Goal: Task Accomplishment & Management: Manage account settings

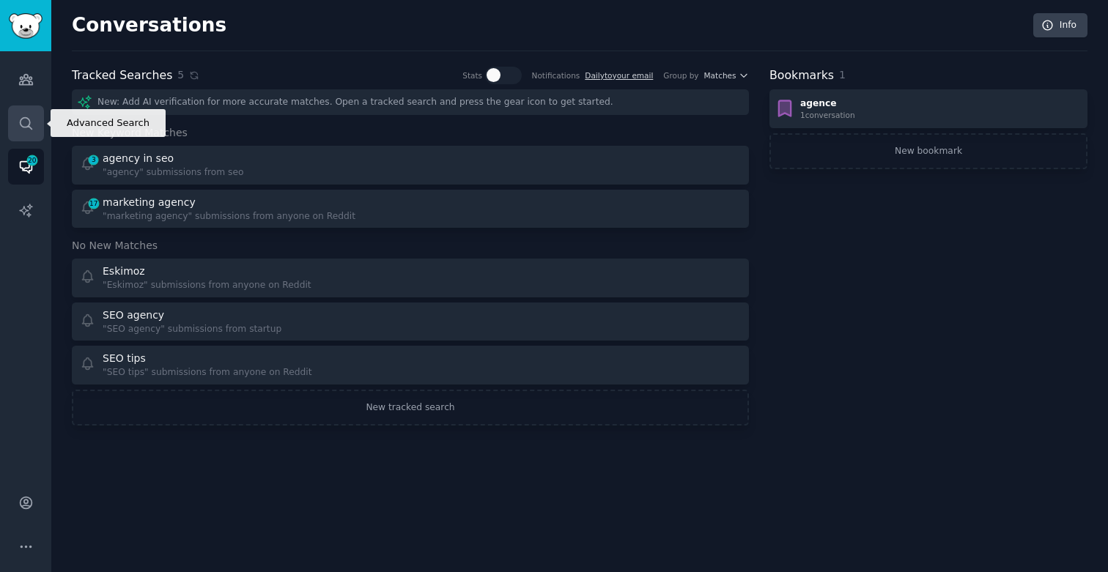
click at [32, 117] on icon "Sidebar" at bounding box center [25, 123] width 15 height 15
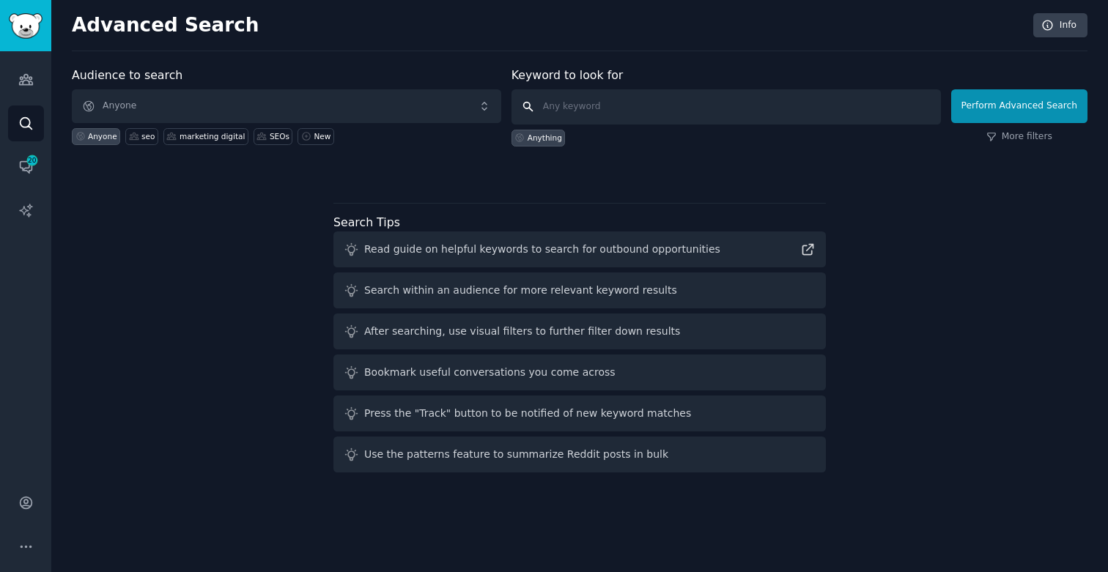
click at [561, 104] on input "text" at bounding box center [725, 106] width 429 height 35
paste input "geo agency"
type input "geo agency"
click at [993, 101] on button "Perform Advanced Search" at bounding box center [1019, 106] width 136 height 34
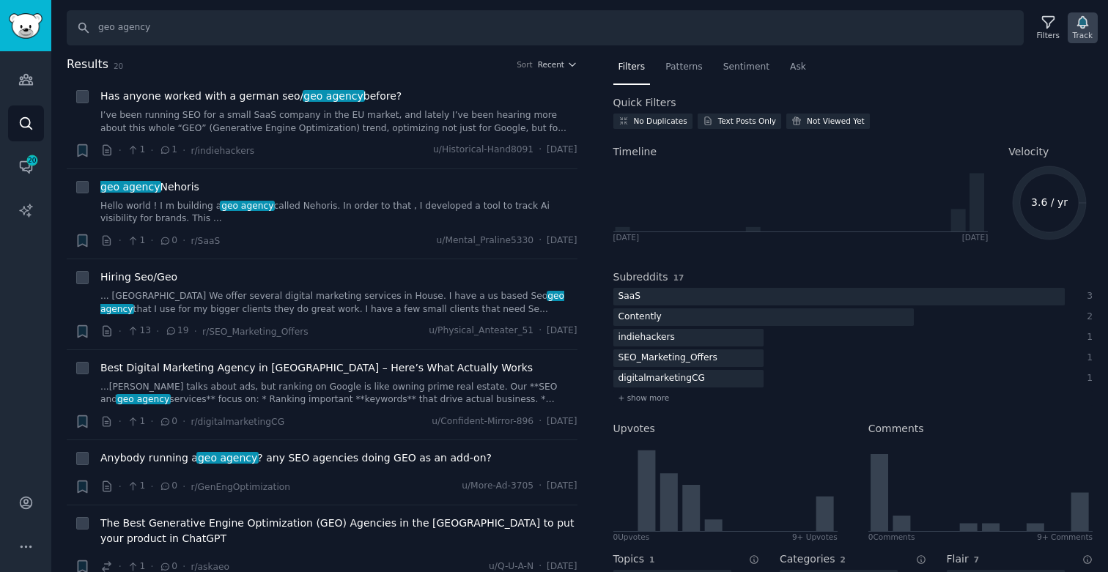
click at [1075, 23] on icon "button" at bounding box center [1082, 22] width 15 height 15
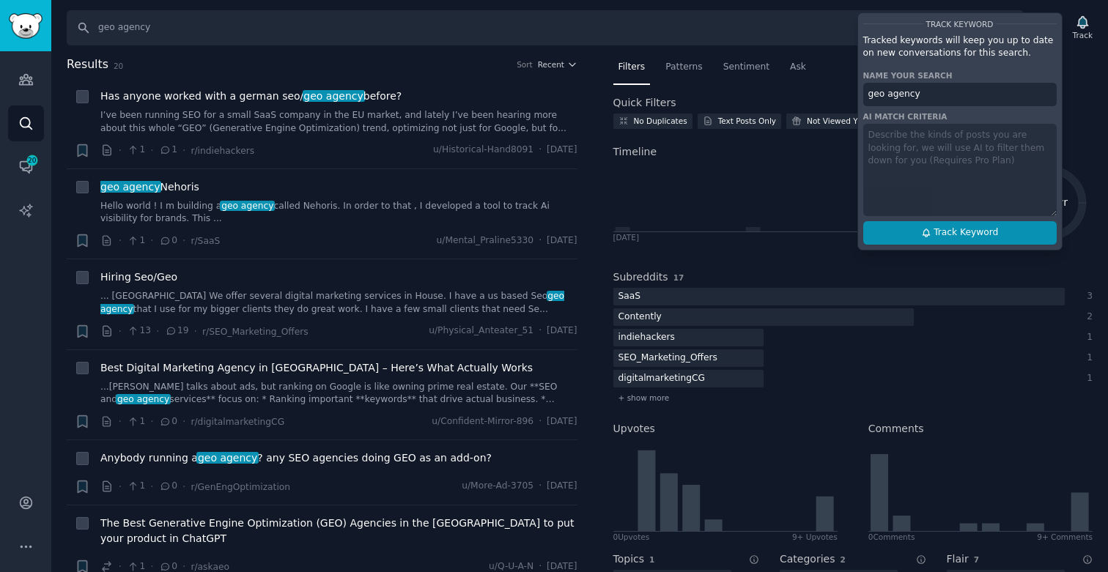
click at [946, 235] on span "Track Keyword" at bounding box center [965, 232] width 64 height 13
type input "geo agency"
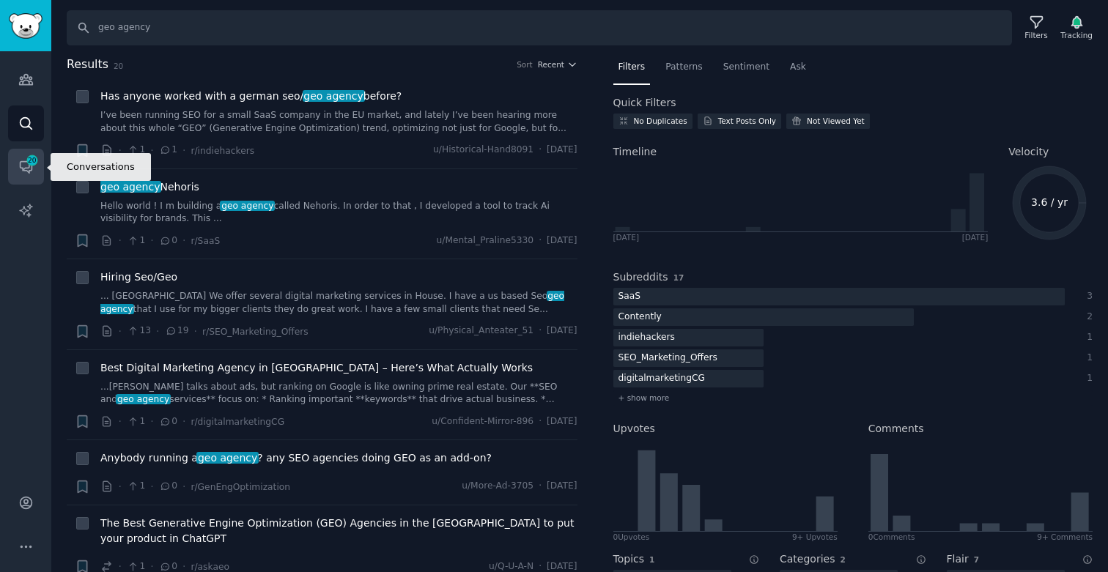
click at [26, 158] on span "20" at bounding box center [32, 160] width 13 height 10
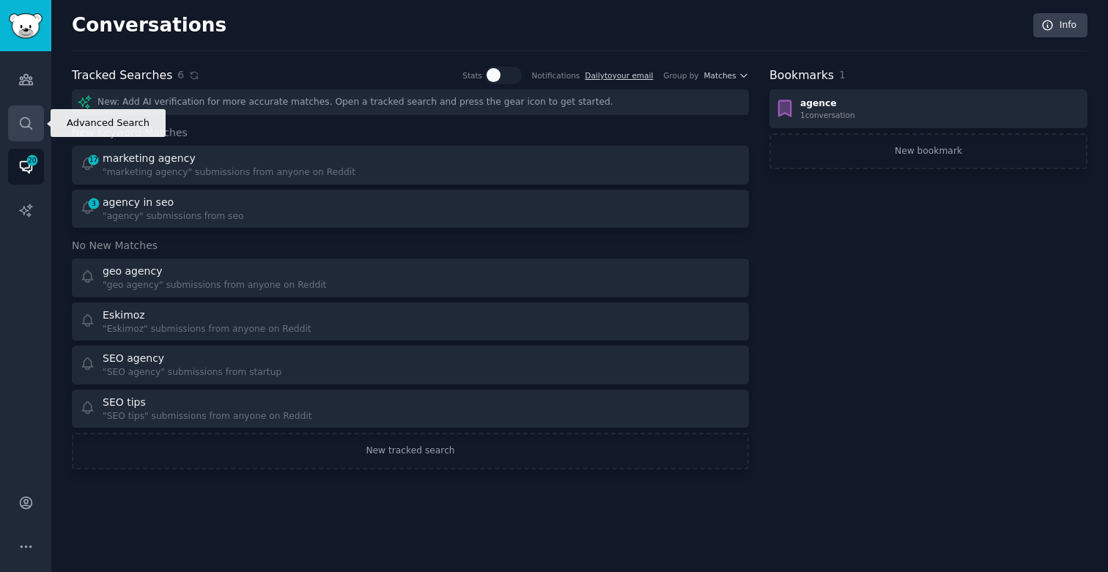
click at [20, 108] on link "Search" at bounding box center [26, 124] width 36 height 36
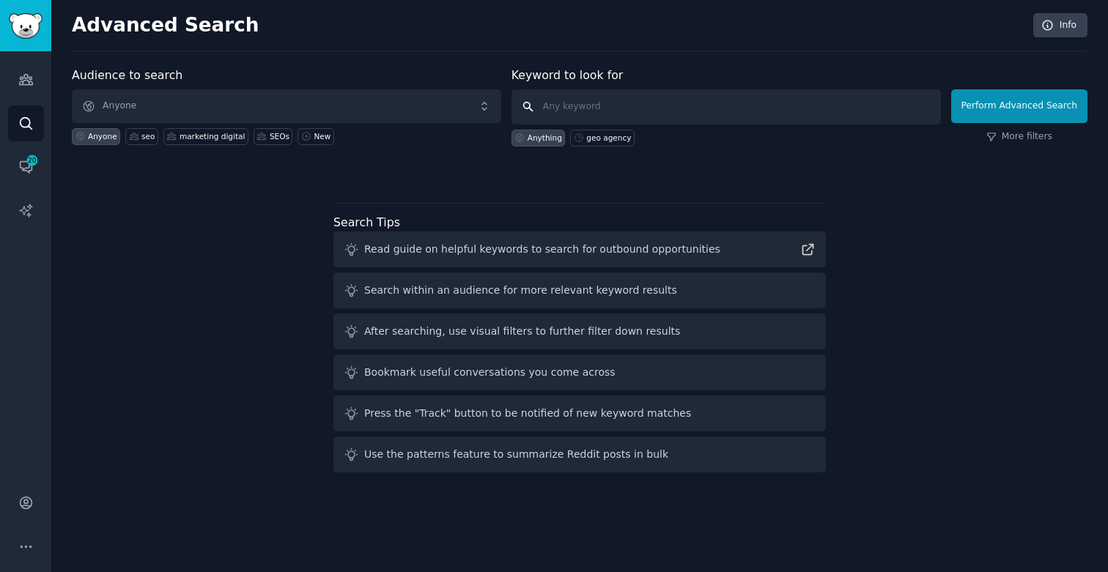
click at [556, 106] on input "text" at bounding box center [725, 106] width 429 height 35
paste input "search agency"
type input "search agency"
click at [1011, 100] on button "Perform Advanced Search" at bounding box center [1019, 106] width 136 height 34
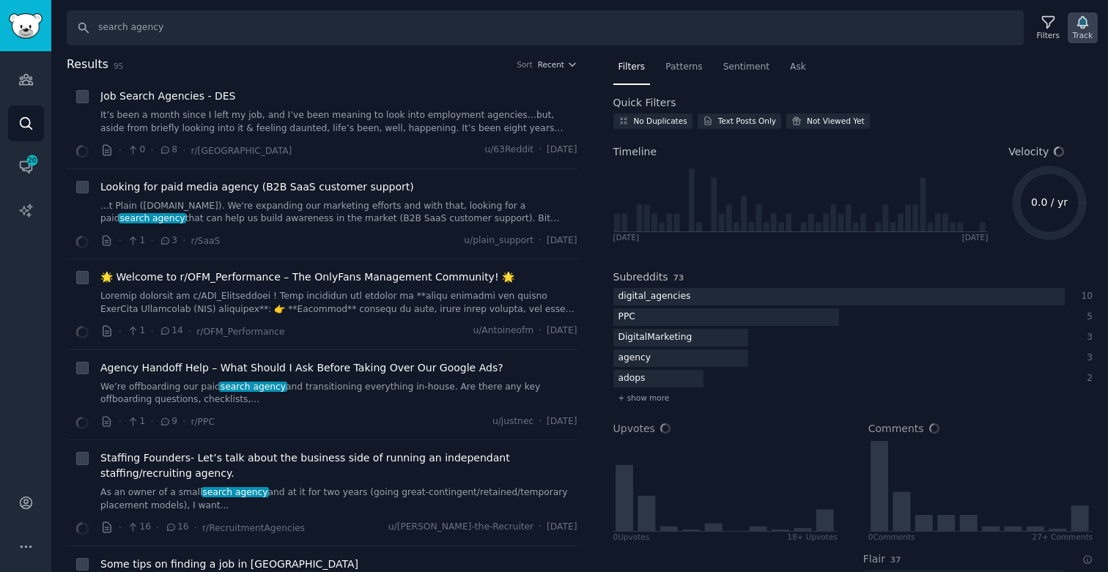
click at [1080, 26] on icon "button" at bounding box center [1082, 23] width 10 height 12
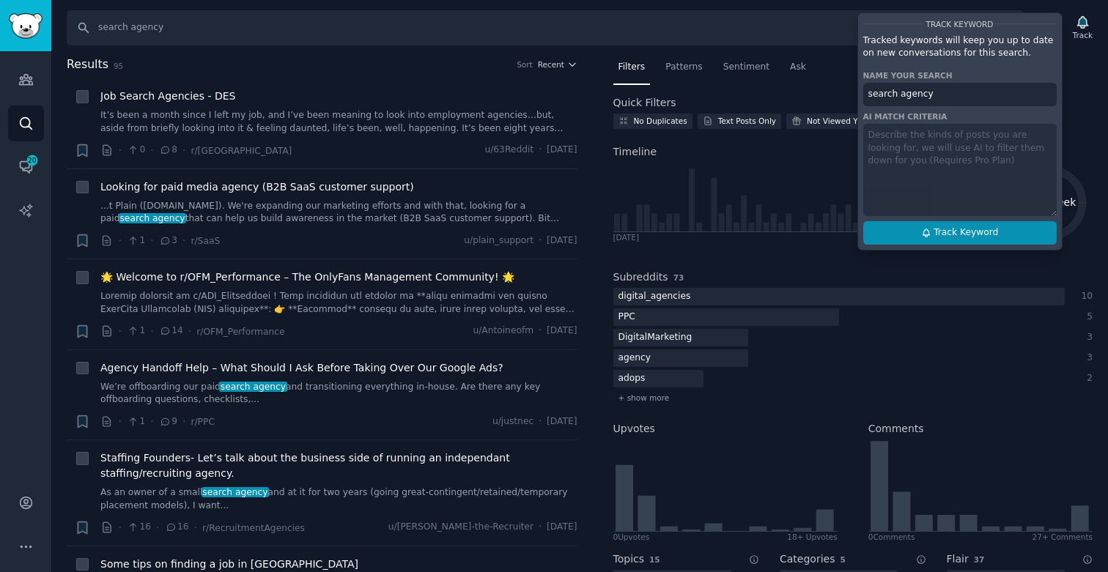
click at [947, 235] on span "Track Keyword" at bounding box center [965, 232] width 64 height 13
type input "search agency"
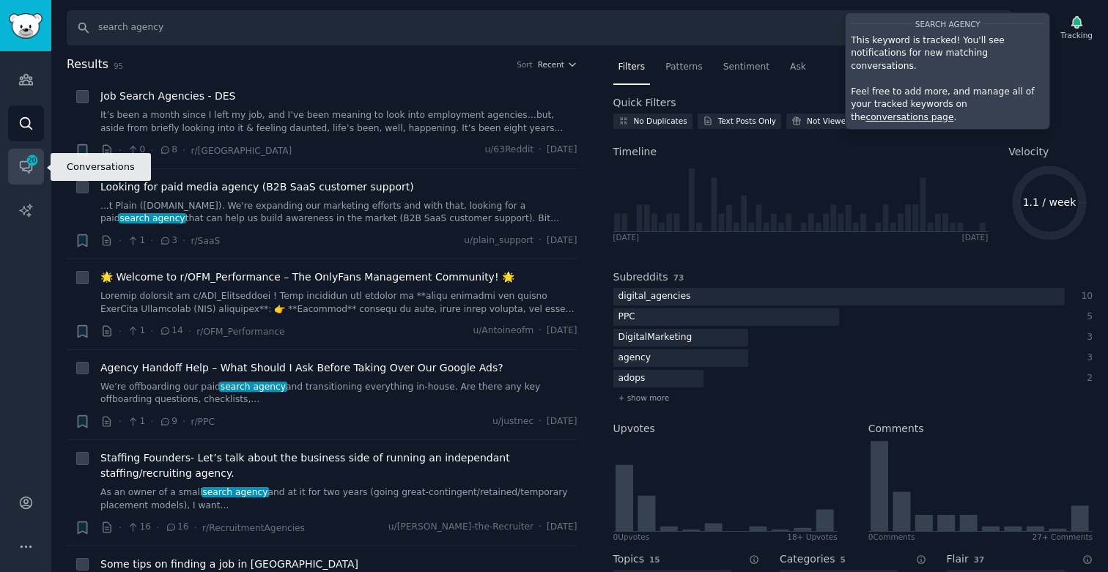
click at [30, 157] on span "20" at bounding box center [32, 160] width 13 height 10
